Goal: Information Seeking & Learning: Find contact information

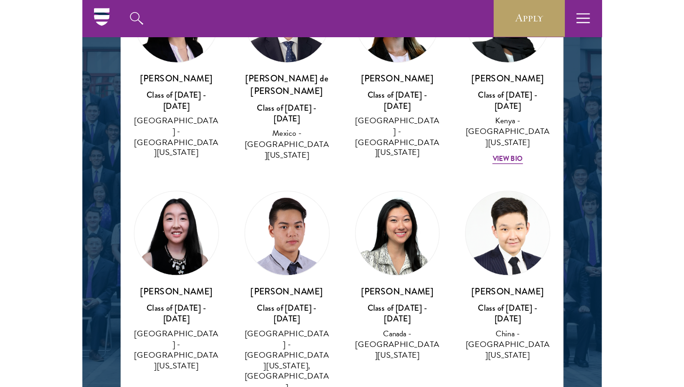
scroll to position [704, 0]
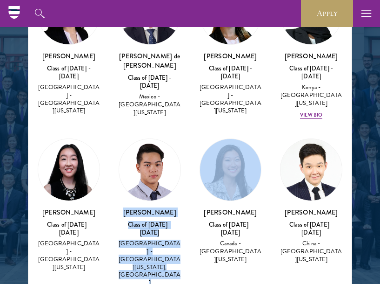
drag, startPoint x: 134, startPoint y: 122, endPoint x: 199, endPoint y: 122, distance: 65.2
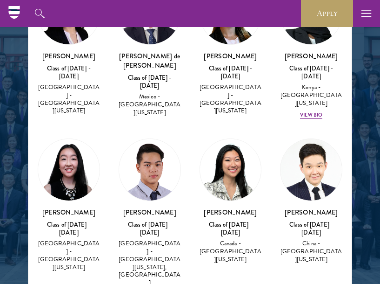
click at [173, 207] on h3 "[PERSON_NAME]" at bounding box center [150, 211] width 62 height 9
drag, startPoint x: 133, startPoint y: 121, endPoint x: 164, endPoint y: 121, distance: 31.7
click at [164, 207] on h3 "[PERSON_NAME]" at bounding box center [150, 211] width 62 height 9
copy h3 "[PERSON_NAME]"
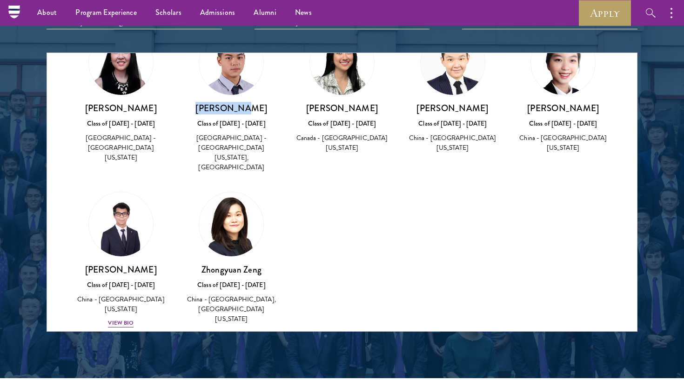
scroll to position [645, 0]
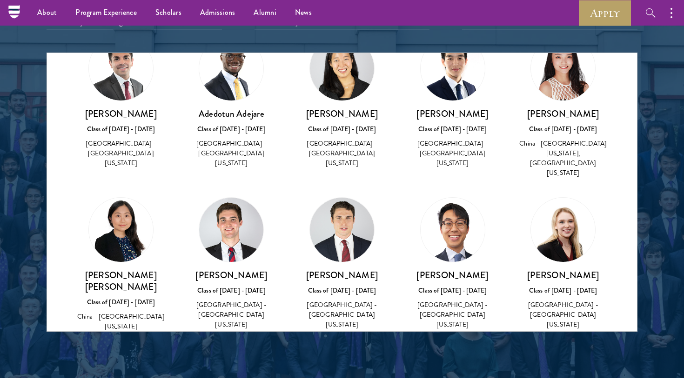
scroll to position [52, 0]
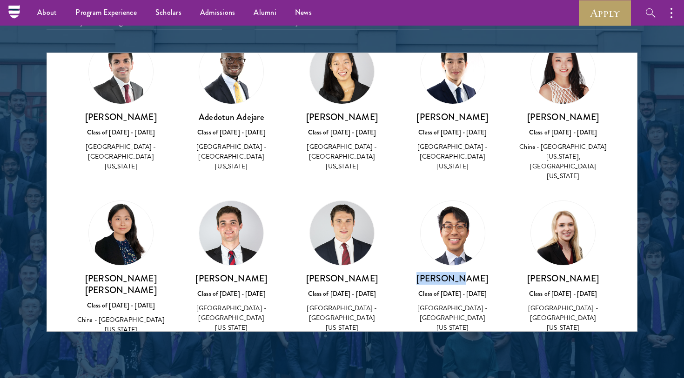
drag, startPoint x: 432, startPoint y: 263, endPoint x: 491, endPoint y: 263, distance: 59.1
click at [380, 273] on h3 "[PERSON_NAME]" at bounding box center [453, 279] width 92 height 12
copy h3 "[PERSON_NAME]"
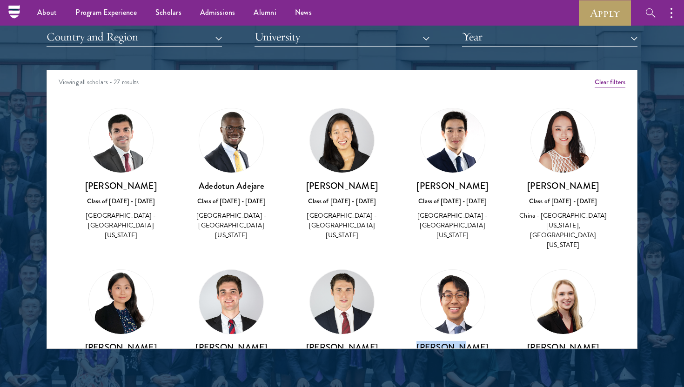
scroll to position [1165, 0]
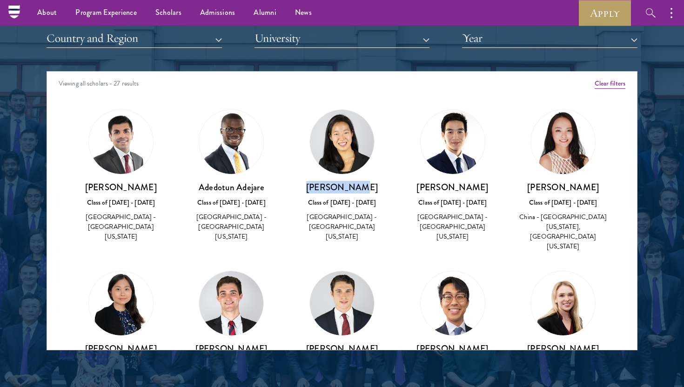
drag, startPoint x: 319, startPoint y: 187, endPoint x: 365, endPoint y: 192, distance: 45.9
click at [365, 192] on h3 "[PERSON_NAME]" at bounding box center [342, 188] width 92 height 12
copy h3 "[PERSON_NAME]"
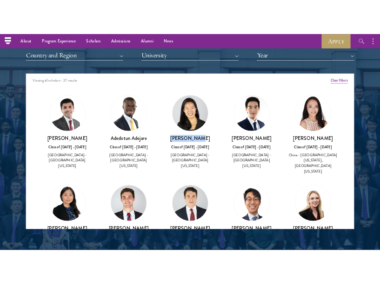
scroll to position [57, 0]
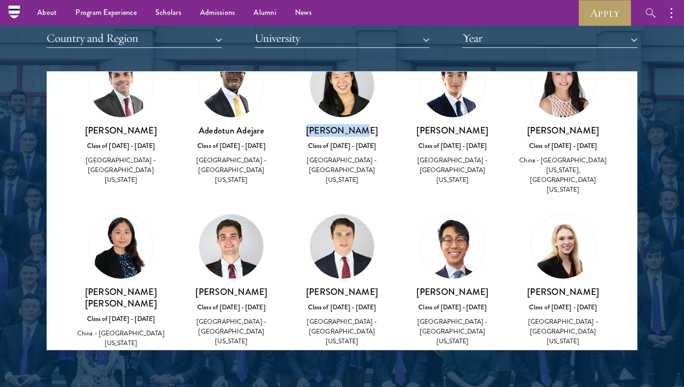
drag, startPoint x: 200, startPoint y: 273, endPoint x: 277, endPoint y: 276, distance: 76.4
click at [277, 283] on h3 "[PERSON_NAME]" at bounding box center [232, 292] width 92 height 12
copy h3 "[PERSON_NAME]"
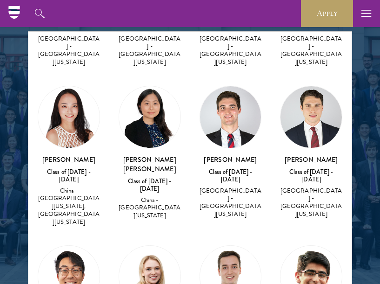
scroll to position [134, 0]
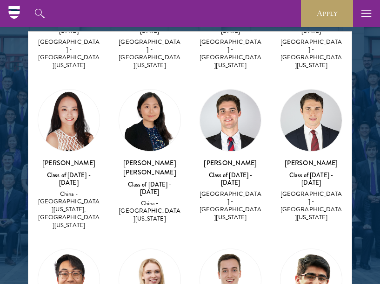
drag, startPoint x: 290, startPoint y: 147, endPoint x: 345, endPoint y: 147, distance: 54.9
click at [345, 147] on div "[PERSON_NAME] Class of [DATE] - [DATE] [GEOGRAPHIC_DATA] - [GEOGRAPHIC_DATA][US…" at bounding box center [311, 156] width 81 height 152
copy h3 "[PERSON_NAME]"
